Goal: Communication & Community: Participate in discussion

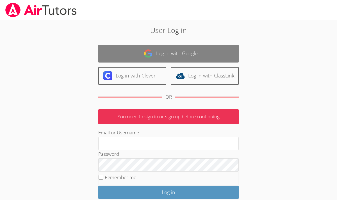
click at [154, 54] on link "Log in with Google" at bounding box center [168, 54] width 141 height 18
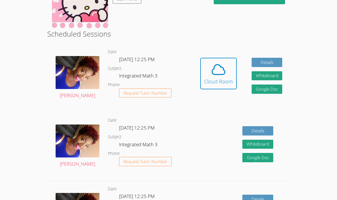
scroll to position [85, 0]
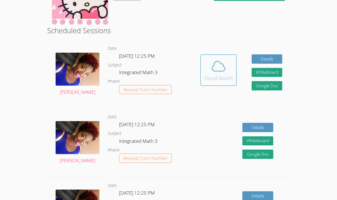
click at [209, 74] on div "Cloud Room" at bounding box center [218, 78] width 29 height 8
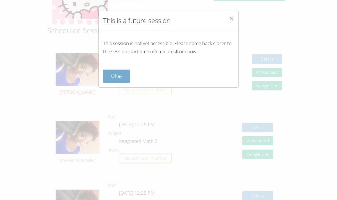
click at [124, 72] on button "Okay" at bounding box center [116, 75] width 27 height 13
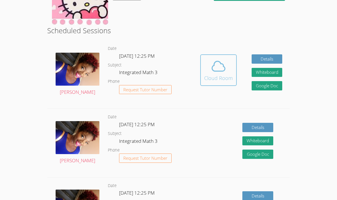
click at [212, 60] on icon at bounding box center [219, 66] width 16 height 16
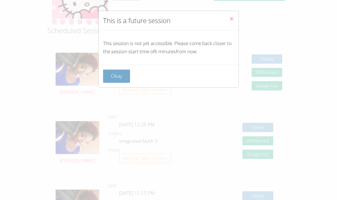
click at [116, 73] on button "Okay" at bounding box center [116, 75] width 27 height 13
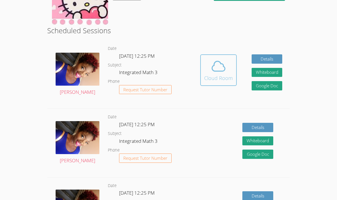
click at [218, 60] on icon at bounding box center [219, 66] width 16 height 16
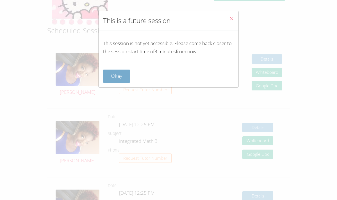
click at [126, 70] on button "Okay" at bounding box center [116, 75] width 27 height 13
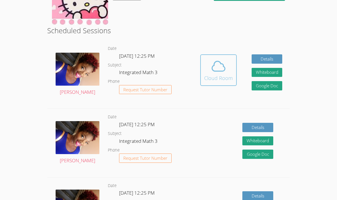
click at [209, 66] on span at bounding box center [218, 66] width 29 height 16
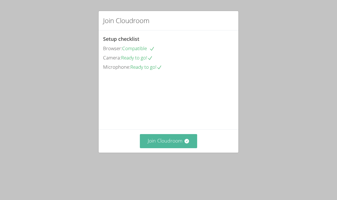
click at [163, 148] on button "Join Cloudroom" at bounding box center [169, 141] width 58 height 14
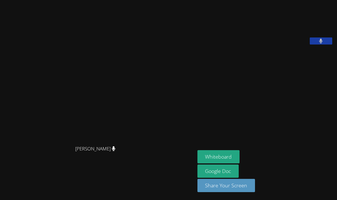
click at [282, 44] on video at bounding box center [240, 23] width 84 height 42
click at [325, 44] on button at bounding box center [321, 40] width 22 height 7
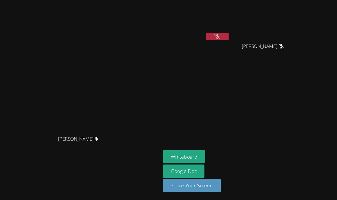
click at [229, 34] on button at bounding box center [217, 36] width 22 height 7
click at [229, 35] on button at bounding box center [217, 36] width 22 height 7
click at [220, 35] on icon at bounding box center [218, 36] width 6 height 5
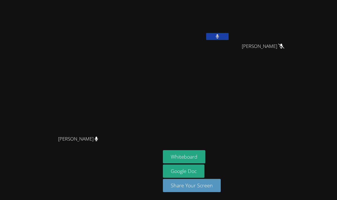
click at [220, 35] on icon at bounding box center [218, 36] width 4 height 5
click at [220, 35] on icon at bounding box center [218, 36] width 6 height 5
click at [220, 35] on icon at bounding box center [218, 36] width 4 height 5
click at [220, 35] on icon at bounding box center [218, 36] width 6 height 5
click at [220, 35] on icon at bounding box center [218, 36] width 4 height 5
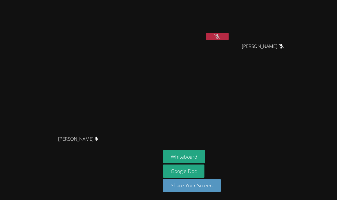
click at [220, 35] on icon at bounding box center [218, 36] width 6 height 5
click at [220, 35] on icon at bounding box center [218, 36] width 4 height 5
click at [220, 35] on icon at bounding box center [218, 36] width 6 height 5
click at [220, 35] on icon at bounding box center [218, 36] width 4 height 5
click at [220, 35] on icon at bounding box center [218, 36] width 6 height 5
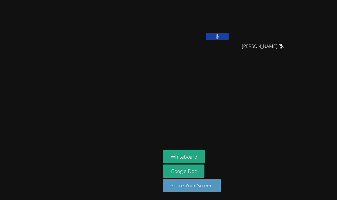
click at [220, 35] on icon at bounding box center [218, 36] width 4 height 5
click at [220, 35] on icon at bounding box center [218, 36] width 6 height 5
click at [220, 35] on icon at bounding box center [218, 36] width 4 height 5
click at [229, 37] on button at bounding box center [217, 36] width 22 height 7
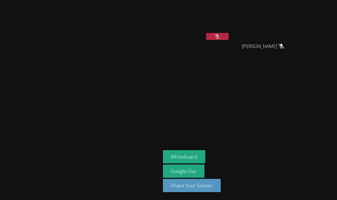
click at [230, 30] on video at bounding box center [196, 21] width 67 height 38
click at [229, 36] on button at bounding box center [217, 36] width 22 height 7
click at [229, 37] on button at bounding box center [217, 36] width 22 height 7
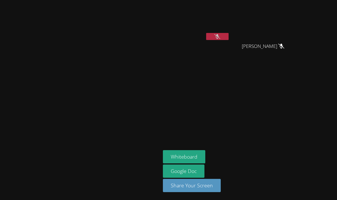
click at [229, 37] on button at bounding box center [217, 36] width 22 height 7
click at [220, 36] on icon at bounding box center [218, 36] width 6 height 5
click at [229, 36] on button at bounding box center [217, 36] width 22 height 7
click at [220, 36] on icon at bounding box center [218, 36] width 6 height 5
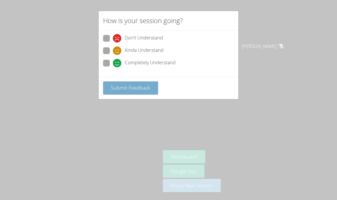
click at [143, 86] on span "Submit Feedback" at bounding box center [130, 87] width 39 height 7
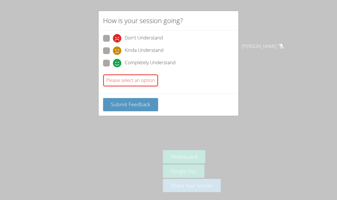
click at [132, 60] on span "Completely Understand" at bounding box center [150, 63] width 51 height 8
click at [118, 60] on input "Completely Understand" at bounding box center [115, 62] width 5 height 5
radio input "true"
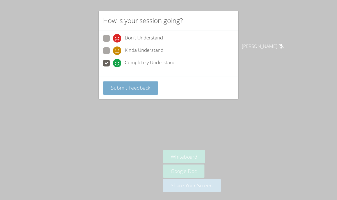
click at [134, 86] on span "Submit Feedback" at bounding box center [130, 87] width 39 height 7
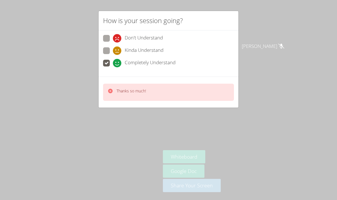
click at [254, 67] on div "How is your session going? Don't Understand Kinda Understand Completely Underst…" at bounding box center [168, 100] width 337 height 200
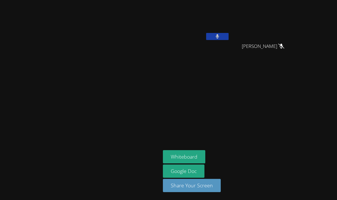
click at [219, 36] on icon at bounding box center [217, 36] width 3 height 5
click at [220, 36] on icon at bounding box center [218, 36] width 6 height 5
click at [220, 36] on icon at bounding box center [218, 36] width 4 height 5
click at [230, 24] on video at bounding box center [196, 21] width 67 height 38
click at [229, 37] on button at bounding box center [217, 36] width 22 height 7
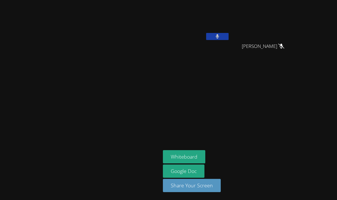
click at [229, 37] on button at bounding box center [217, 36] width 22 height 7
click at [229, 35] on button at bounding box center [217, 36] width 22 height 7
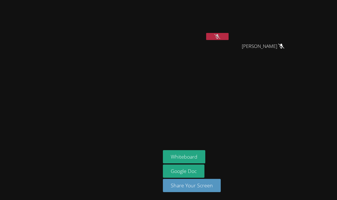
click at [229, 35] on button at bounding box center [217, 36] width 22 height 7
click at [230, 32] on video at bounding box center [196, 21] width 67 height 38
click at [229, 33] on button at bounding box center [217, 36] width 22 height 7
click at [220, 36] on icon at bounding box center [218, 36] width 6 height 5
click at [229, 36] on button at bounding box center [217, 36] width 22 height 7
